Goal: Information Seeking & Learning: Learn about a topic

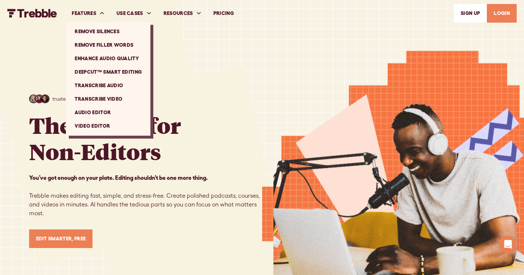
click at [97, 31] on link "Remove Silences" at bounding box center [108, 31] width 79 height 13
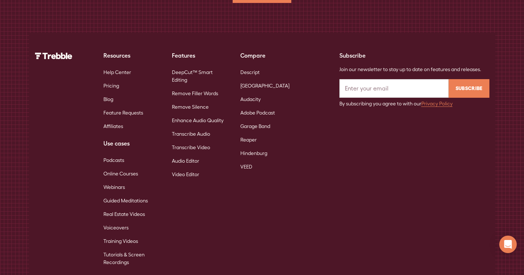
scroll to position [2727, 0]
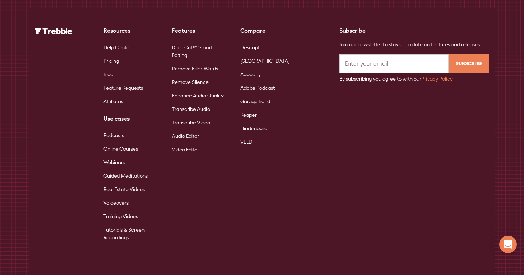
click at [188, 75] on link "Remove Silence" at bounding box center [190, 81] width 37 height 13
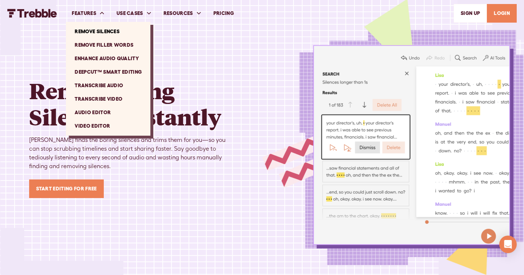
click at [96, 43] on link "Remove Filler Words" at bounding box center [108, 44] width 79 height 13
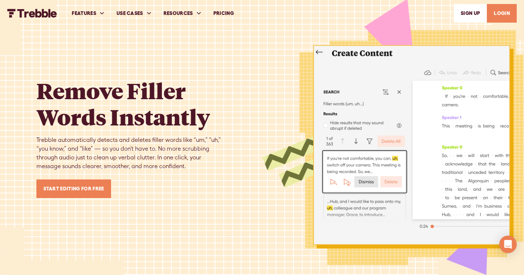
click at [38, 16] on img "home" at bounding box center [32, 13] width 50 height 9
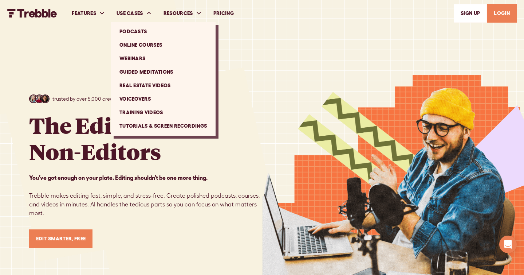
click at [134, 56] on link "Webinars" at bounding box center [163, 58] width 99 height 13
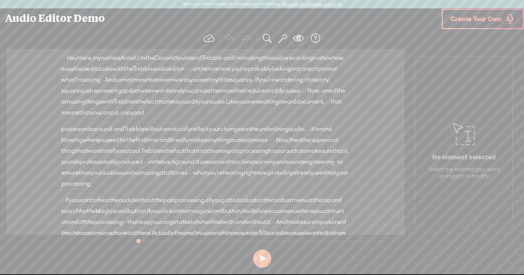
click at [291, 74] on span "at" at bounding box center [294, 68] width 6 height 11
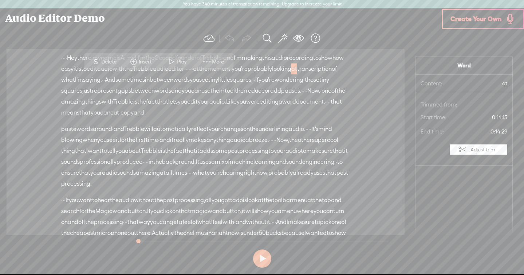
click at [178, 107] on span "lets" at bounding box center [172, 101] width 9 height 11
drag, startPoint x: 194, startPoint y: 67, endPoint x: 215, endPoint y: 77, distance: 22.3
click at [215, 77] on div "· · · · Hey there, · my name is Armel, · I'm the Ceo and founder of · Trebble ·…" at bounding box center [205, 85] width 289 height 66
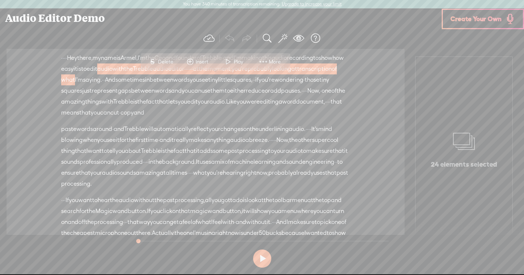
drag, startPoint x: 200, startPoint y: 142, endPoint x: 212, endPoint y: 160, distance: 22.3
click at [212, 160] on div "paste words around · and Trebble will automatically reflect your changes · on t…" at bounding box center [205, 156] width 289 height 66
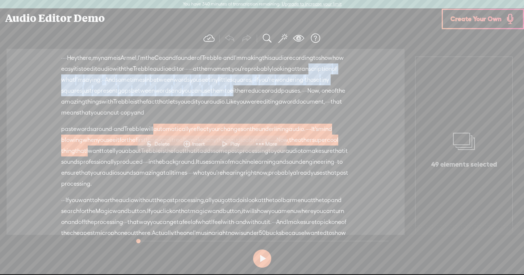
drag, startPoint x: 171, startPoint y: 75, endPoint x: 183, endPoint y: 105, distance: 32.2
click at [183, 105] on div "· · · · Hey there, · my name is Armel, · I'm the Ceo and founder of · Trebble ·…" at bounding box center [205, 85] width 289 height 66
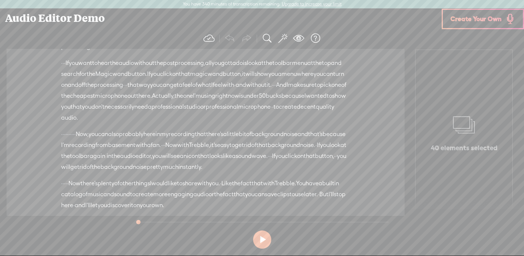
scroll to position [94, 0]
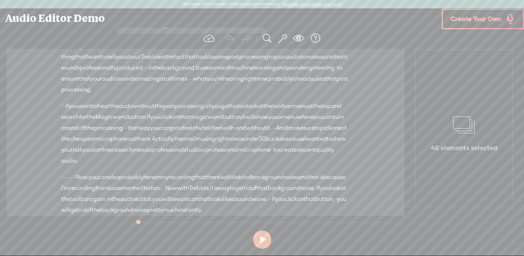
click at [333, 62] on span "that" at bounding box center [338, 56] width 11 height 11
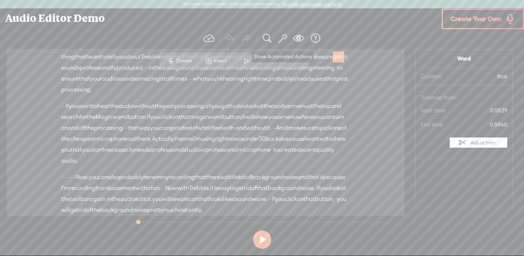
click at [281, 40] on span at bounding box center [283, 38] width 9 height 11
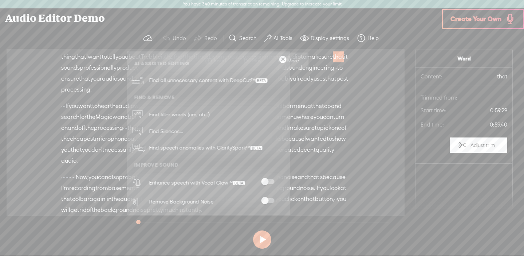
click at [199, 20] on div "Audio Editor Demo" at bounding box center [221, 18] width 442 height 19
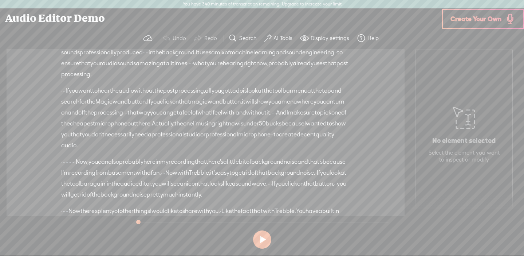
scroll to position [0, 0]
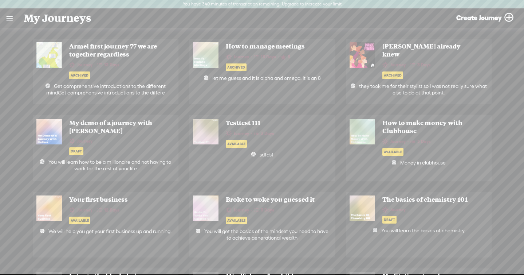
click at [8, 20] on link at bounding box center [9, 18] width 19 height 19
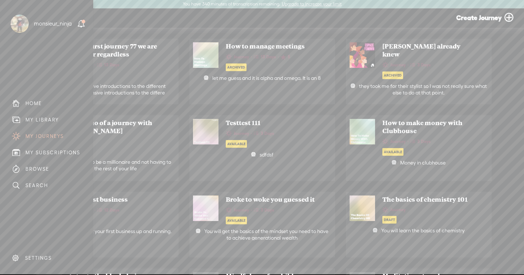
click at [54, 118] on div "MY LIBRARY" at bounding box center [42, 120] width 34 height 6
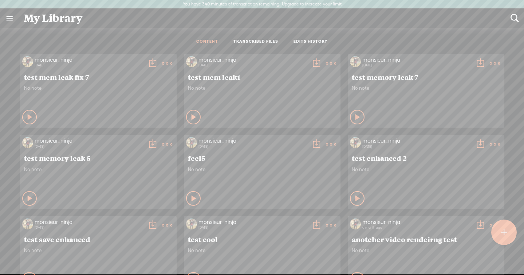
click at [241, 42] on link "TRANSCRIBED FILES" at bounding box center [255, 42] width 45 height 6
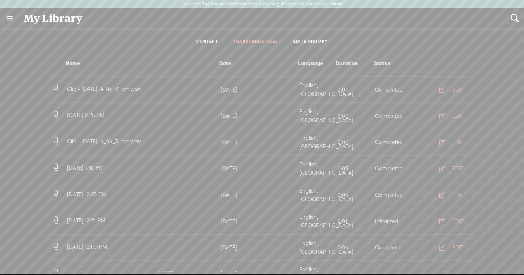
click at [452, 86] on div "EDIT" at bounding box center [457, 89] width 11 height 7
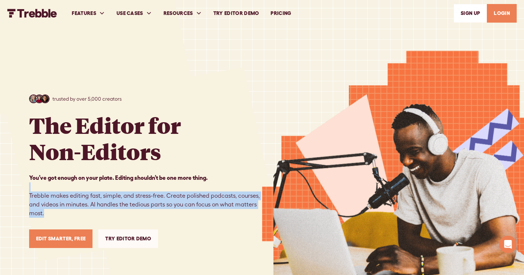
drag, startPoint x: 198, startPoint y: 246, endPoint x: 171, endPoint y: 190, distance: 62.4
click at [171, 190] on div "trusted by over 5,000 creators The Editor for Non-Editors You’ve got enough on …" at bounding box center [145, 170] width 233 height 153
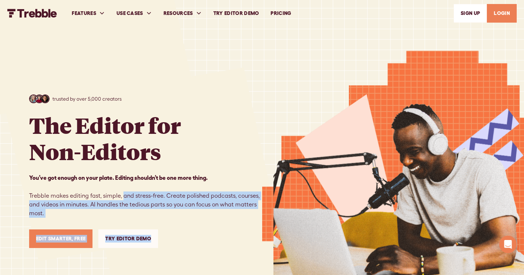
drag, startPoint x: 174, startPoint y: 238, endPoint x: 120, endPoint y: 190, distance: 72.0
click at [120, 190] on div "trusted by over 5,000 creators The Editor for Non-Editors You’ve got enough on …" at bounding box center [145, 170] width 233 height 153
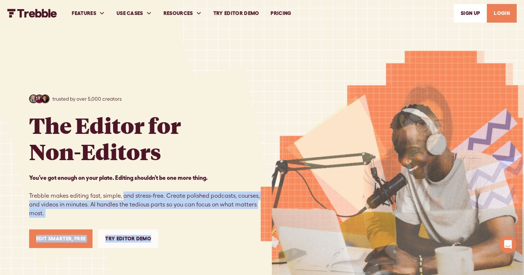
click at [170, 240] on div "trusted by over 5,000 creators The Editor for Non-Editors You’ve got enough on …" at bounding box center [145, 170] width 233 height 153
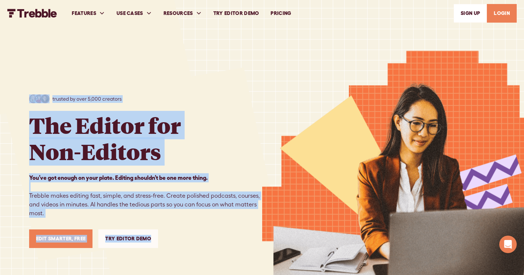
drag, startPoint x: 170, startPoint y: 240, endPoint x: 0, endPoint y: 30, distance: 270.6
click at [0, 30] on div "trusted by over 5,000 creators The Editor for Non-Editors You’ve got enough on …" at bounding box center [262, 171] width 524 height 342
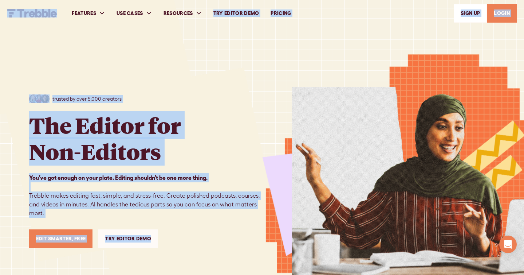
copy div "FEATURES Remove Silences Remove Filler Words Enhance Audio Quality DeepCut™ Sma…"
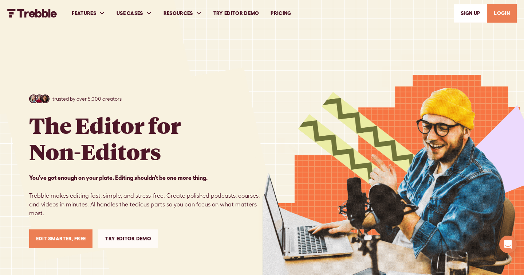
click at [377, 16] on nav "FEATURES Remove Silences Remove Filler Words Enhance Audio Quality DeepCut™ Sma…" at bounding box center [291, 13] width 451 height 25
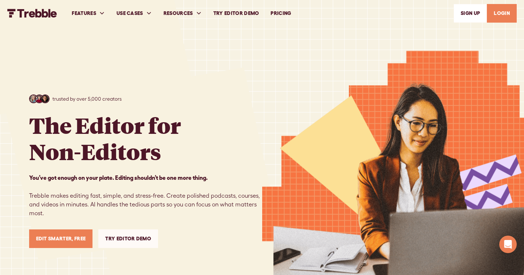
scroll to position [115, 0]
